Goal: Transaction & Acquisition: Purchase product/service

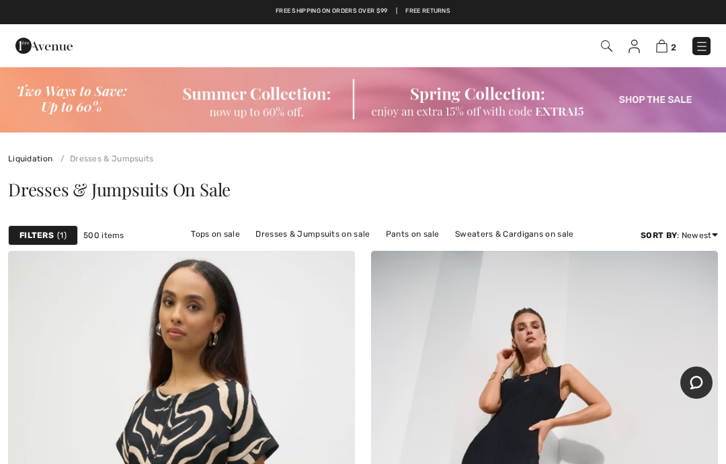
click at [46, 233] on strong "Filters" at bounding box center [37, 235] width 34 height 12
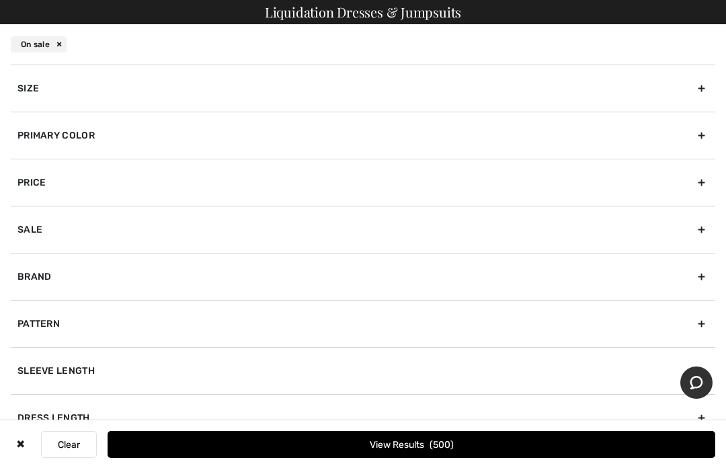
click at [700, 88] on div "Size" at bounding box center [363, 88] width 705 height 47
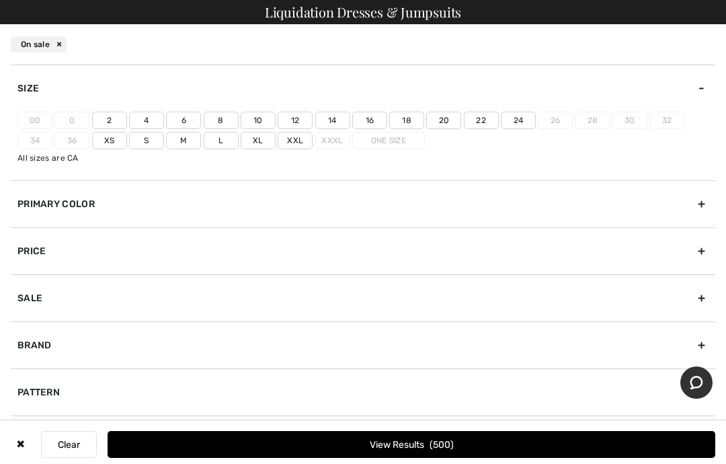
click at [103, 122] on label "2" at bounding box center [109, 120] width 35 height 17
click at [0, 0] on input"] "2" at bounding box center [0, 0] width 0 height 0
click at [147, 119] on label "4" at bounding box center [146, 120] width 35 height 17
click at [0, 0] on input"] "4" at bounding box center [0, 0] width 0 height 0
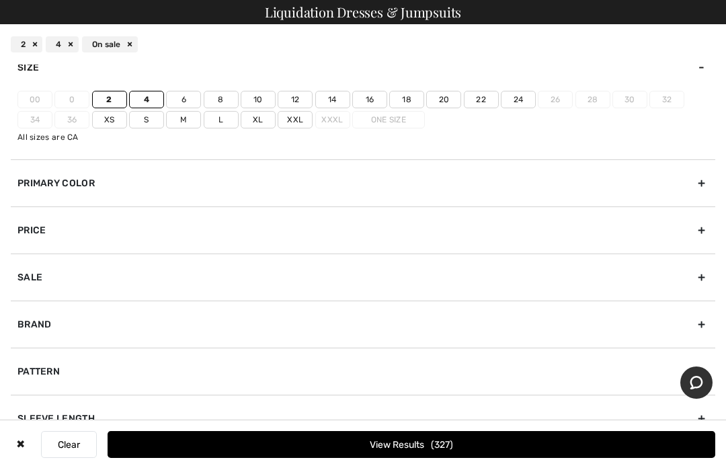
scroll to position [22, 0]
click at [699, 457] on div "Dress Length" at bounding box center [363, 464] width 705 height 47
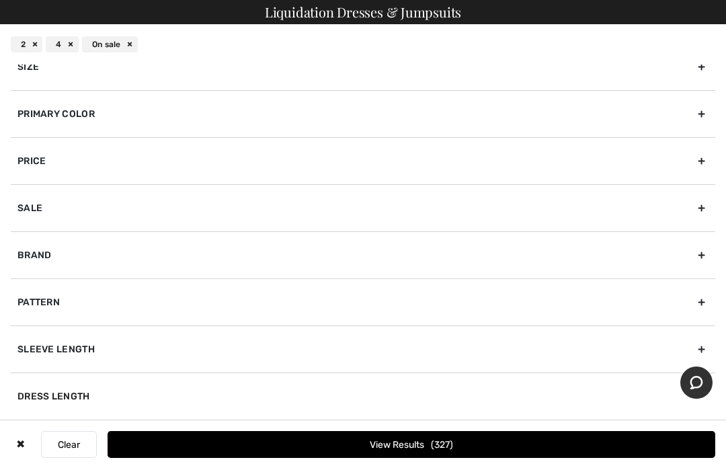
scroll to position [15, 0]
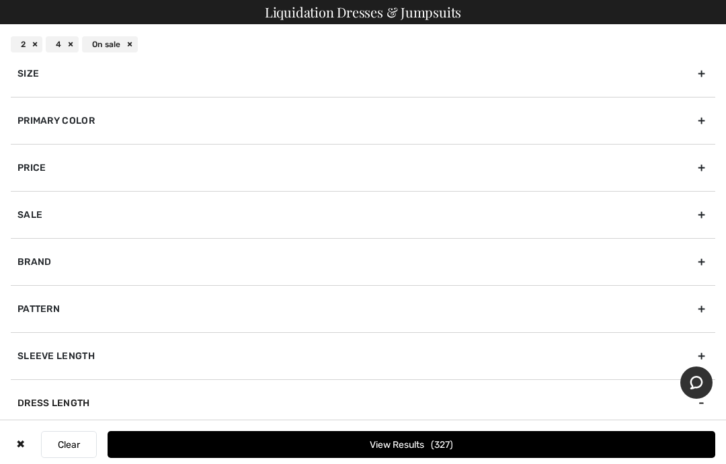
click at [26, 423] on div "Dress Length" at bounding box center [363, 402] width 705 height 47
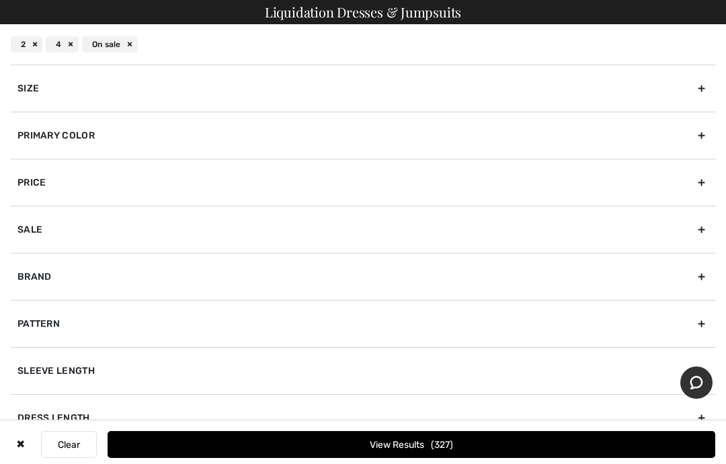
scroll to position [269, 0]
click at [702, 410] on div "Dress Length" at bounding box center [363, 417] width 705 height 47
click at [24, 444] on input"] "Short Dresses" at bounding box center [22, 447] width 10 height 10
checkbox input"] "true"
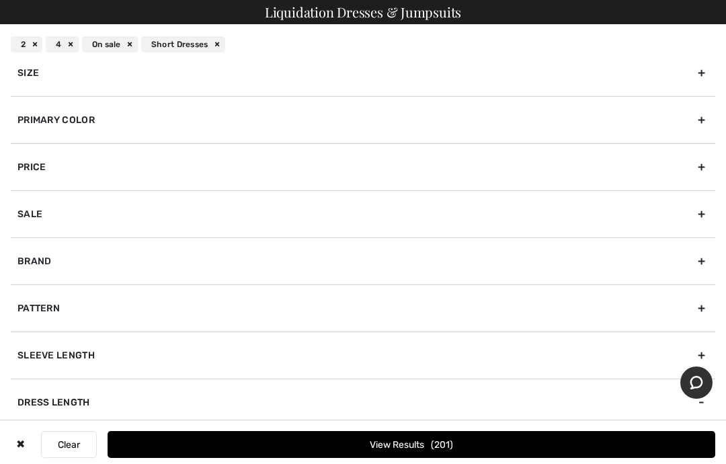
scroll to position [15, 0]
click at [397, 458] on button "View Results 201" at bounding box center [412, 444] width 608 height 27
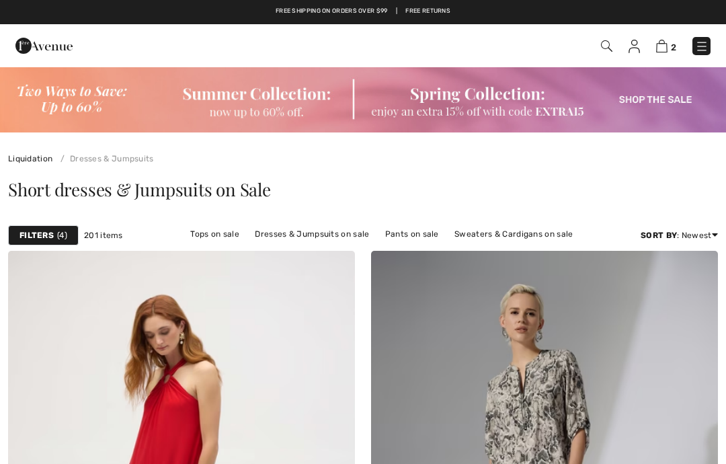
checkbox input "true"
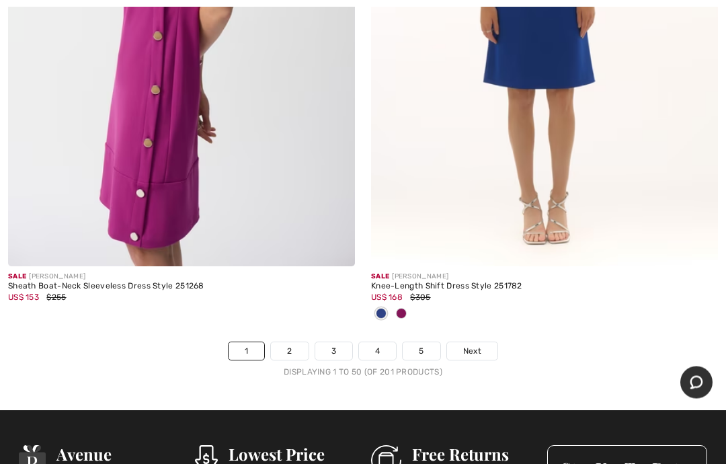
scroll to position [15128, 0]
click at [291, 342] on link "2" at bounding box center [289, 350] width 37 height 17
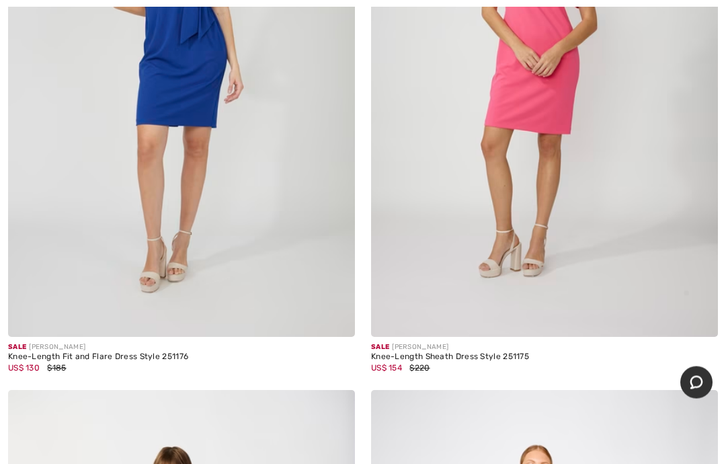
scroll to position [11831, 0]
